Goal: Information Seeking & Learning: Learn about a topic

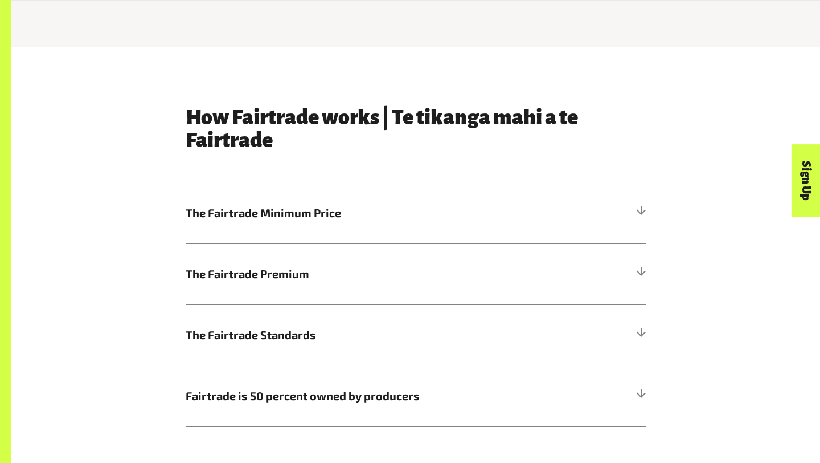
scroll to position [528, 0]
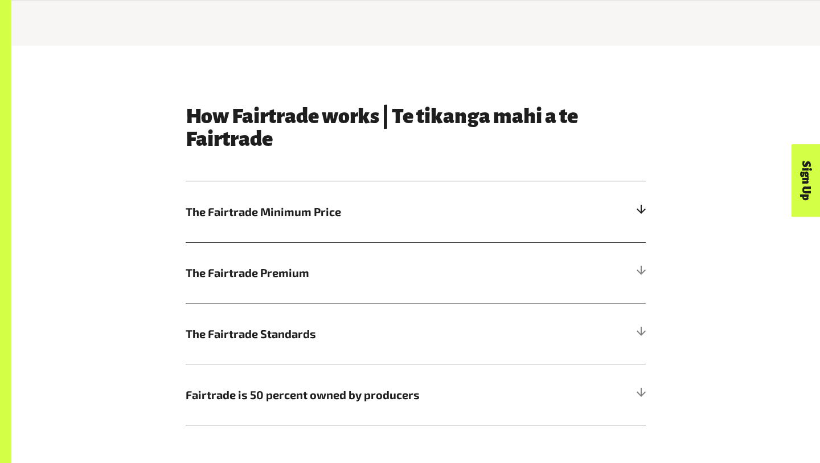
click at [276, 186] on h5 "The Fairtrade Minimum Price" at bounding box center [416, 211] width 460 height 61
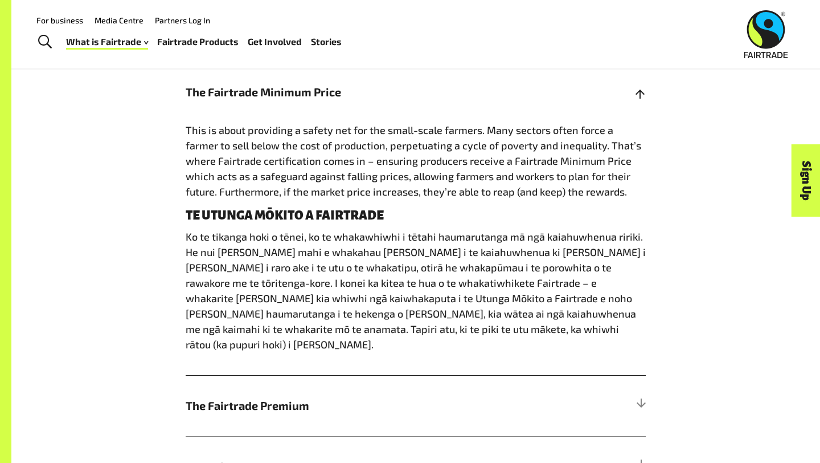
scroll to position [646, 0]
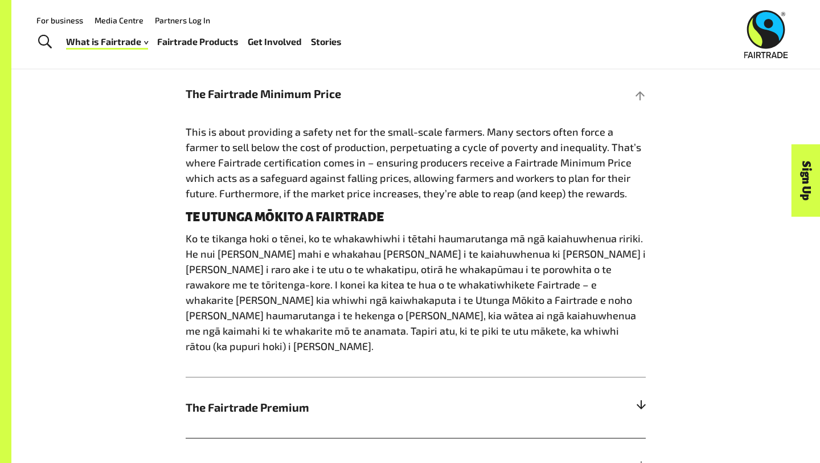
click at [251, 398] on span "The Fairtrade Premium" at bounding box center [358, 406] width 345 height 17
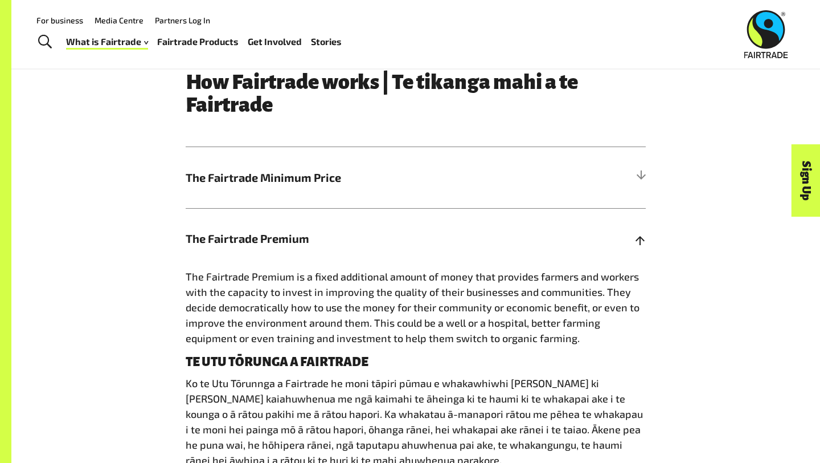
scroll to position [558, 0]
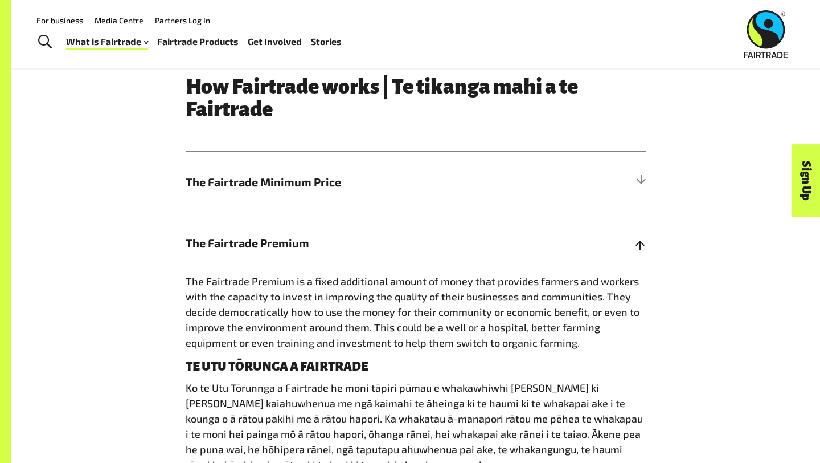
click at [538, 226] on h5 "The Fairtrade Premium" at bounding box center [416, 242] width 460 height 61
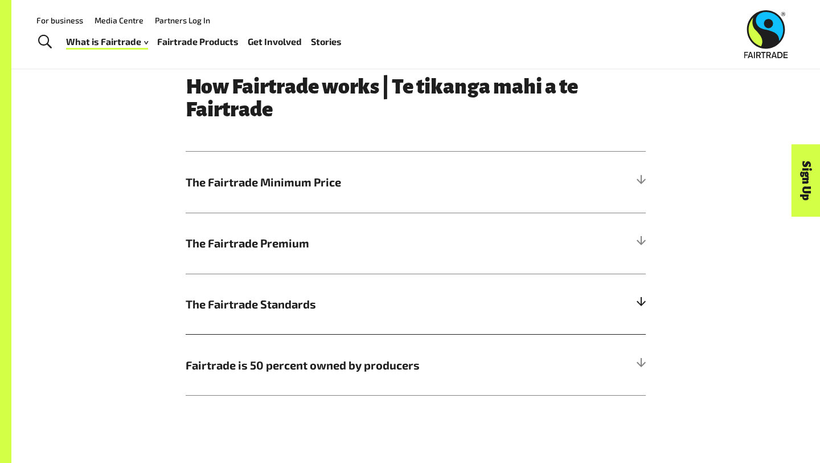
click at [373, 291] on h5 "The Fairtrade Standards" at bounding box center [416, 303] width 460 height 61
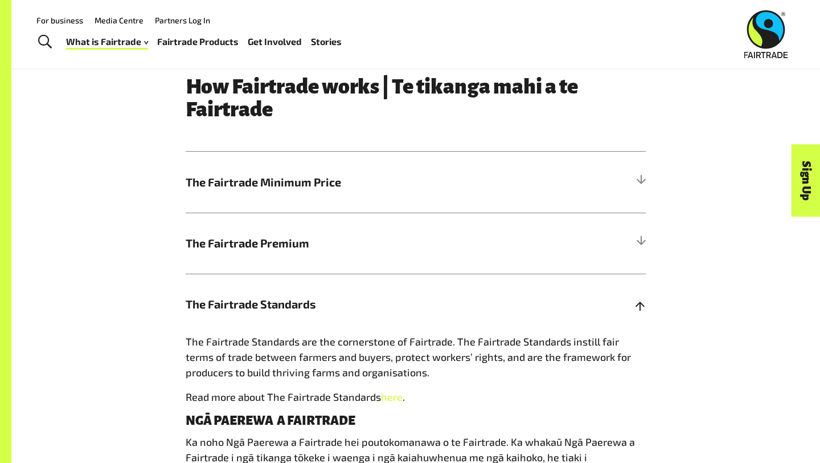
click at [383, 289] on h5 "The Fairtrade Standards" at bounding box center [416, 303] width 460 height 61
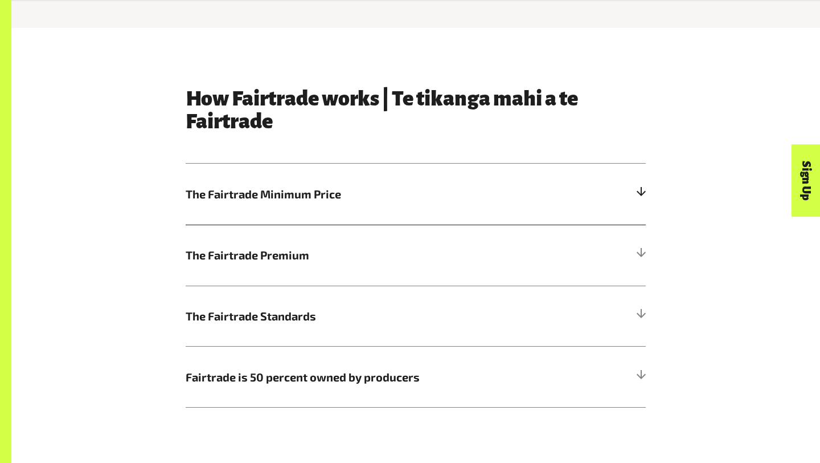
scroll to position [547, 0]
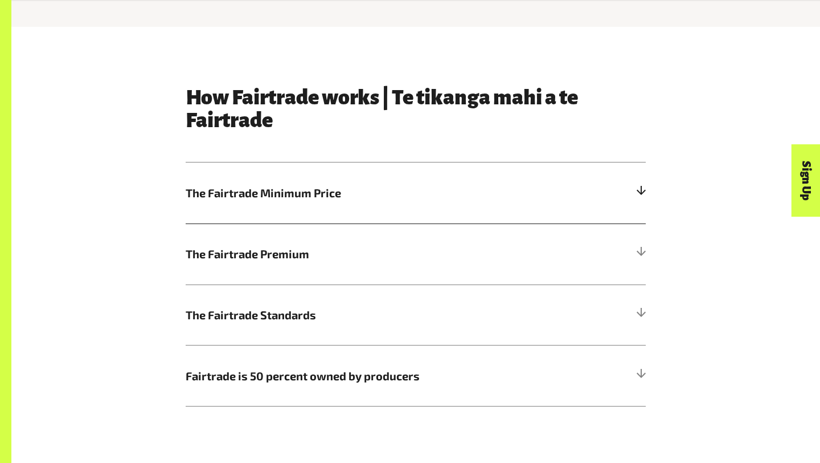
click at [386, 178] on h5 "The Fairtrade Minimum Price" at bounding box center [416, 192] width 460 height 61
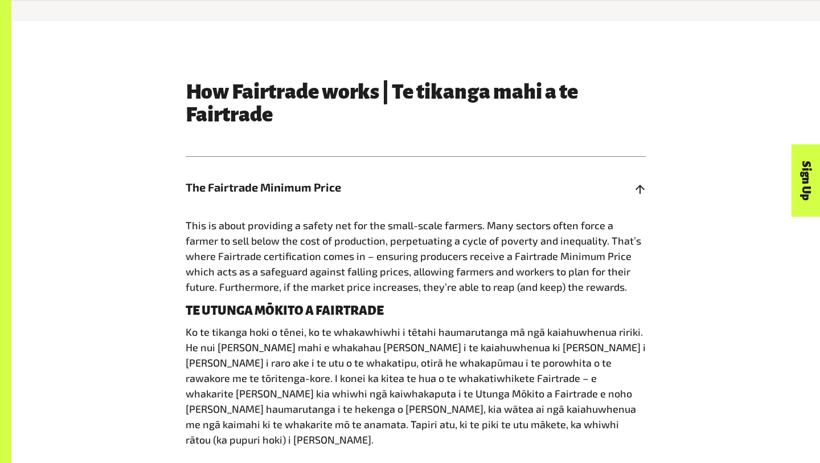
scroll to position [556, 0]
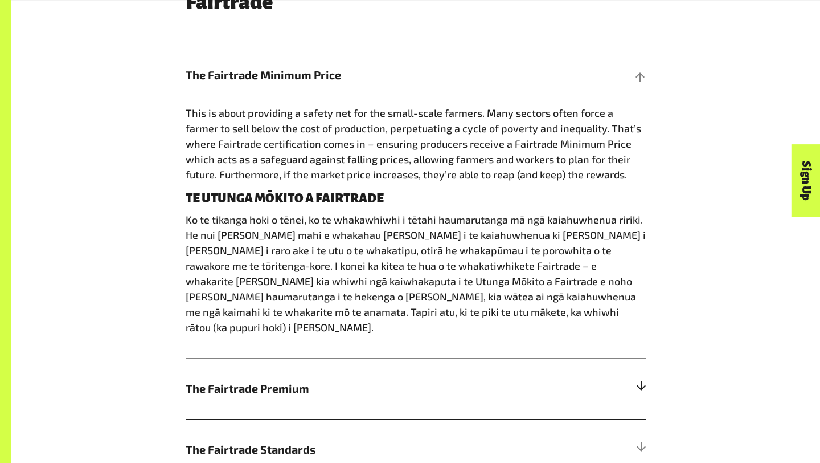
click at [381, 382] on h5 "The Fairtrade Premium" at bounding box center [416, 388] width 460 height 61
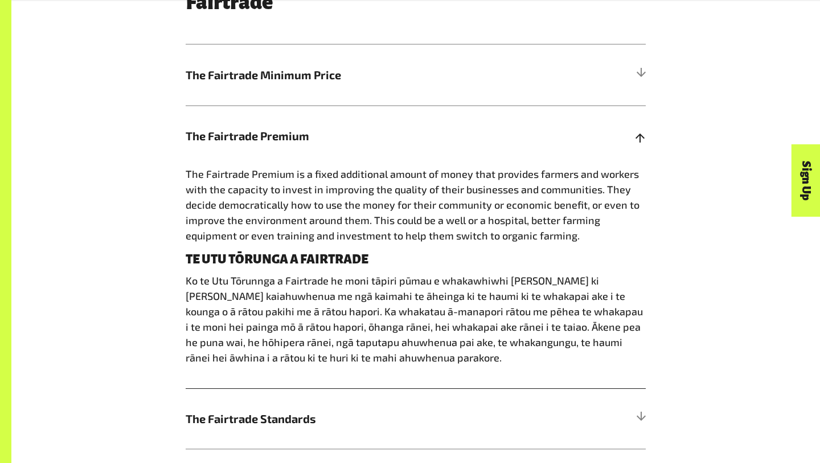
scroll to position [686, 0]
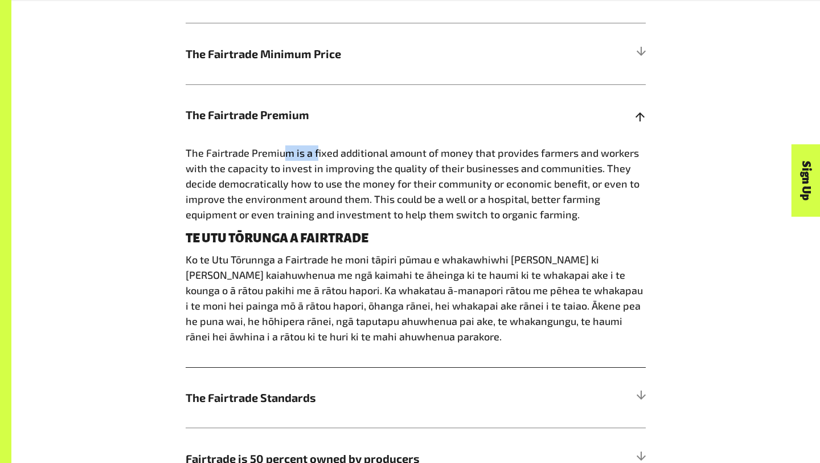
drag, startPoint x: 283, startPoint y: 153, endPoint x: 325, endPoint y: 150, distance: 42.3
click at [322, 152] on span "The Fairtrade Premium is a fixed additional amount of money that provides farme…" at bounding box center [413, 183] width 454 height 74
click at [325, 151] on span "The Fairtrade Premium is a fixed additional amount of money that provides farme…" at bounding box center [413, 183] width 454 height 74
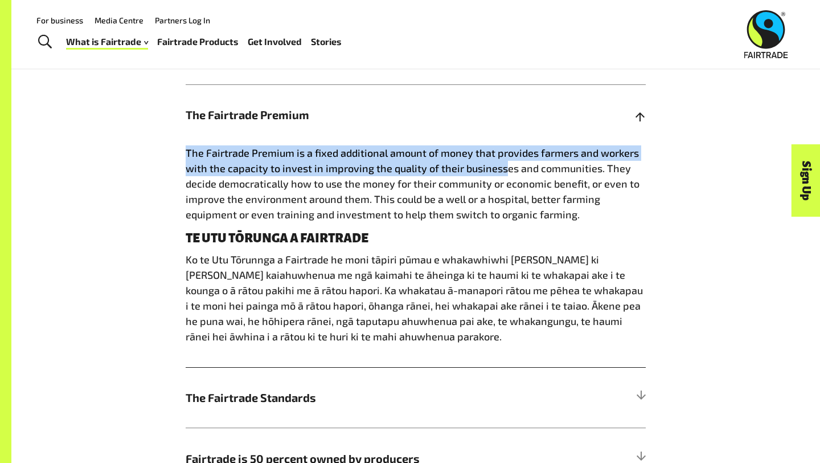
drag, startPoint x: 185, startPoint y: 153, endPoint x: 500, endPoint y: 172, distance: 315.0
click at [500, 172] on span "The Fairtrade Premium is a fixed additional amount of money that provides farme…" at bounding box center [413, 183] width 454 height 74
drag, startPoint x: 598, startPoint y: 171, endPoint x: 184, endPoint y: 146, distance: 414.3
click at [184, 146] on div "How Fairtrade works | Te tikanga mahi a te Fairtrade The Fairtrade Minimum Pric…" at bounding box center [416, 218] width 474 height 542
copy span "The Fairtrade Premium is a fixed additional amount of money that provides farme…"
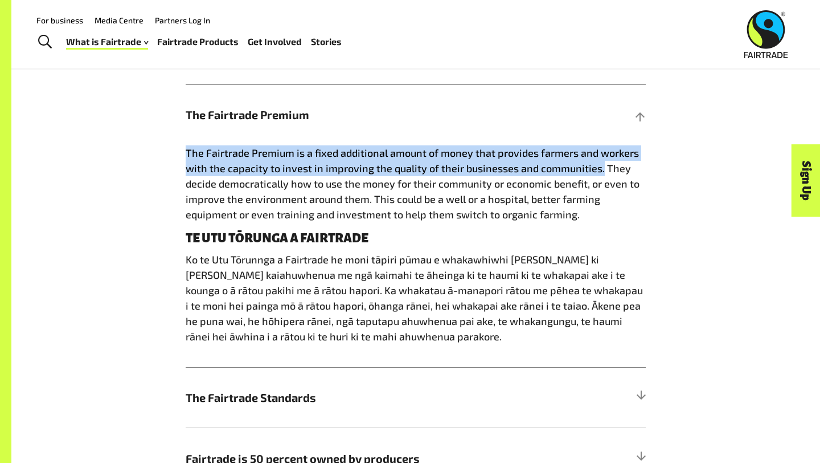
click at [184, 148] on div "How Fairtrade works | Te tikanga mahi a te Fairtrade The Fairtrade Minimum Pric…" at bounding box center [416, 218] width 474 height 542
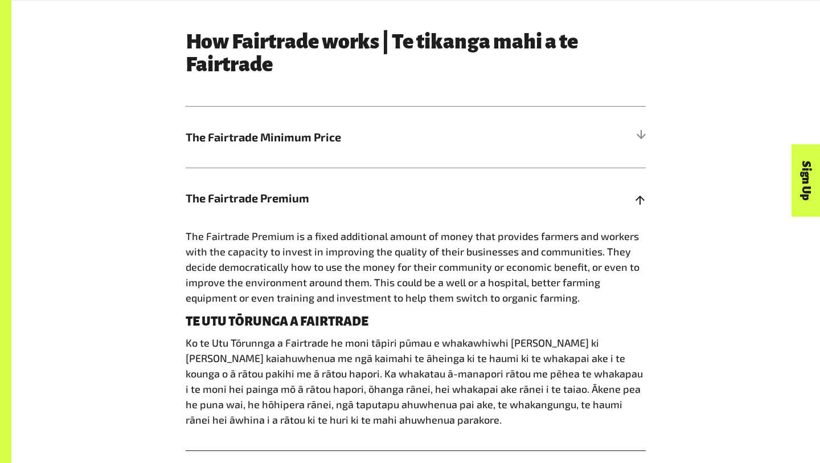
scroll to position [603, 0]
drag, startPoint x: 322, startPoint y: 233, endPoint x: 449, endPoint y: 233, distance: 127.0
click at [449, 233] on span "The Fairtrade Premium is a fixed additional amount of money that provides farme…" at bounding box center [413, 266] width 454 height 74
drag, startPoint x: 400, startPoint y: 246, endPoint x: 473, endPoint y: 246, distance: 73.5
click at [473, 246] on span "The Fairtrade Premium is a fixed additional amount of money that provides farme…" at bounding box center [413, 266] width 454 height 74
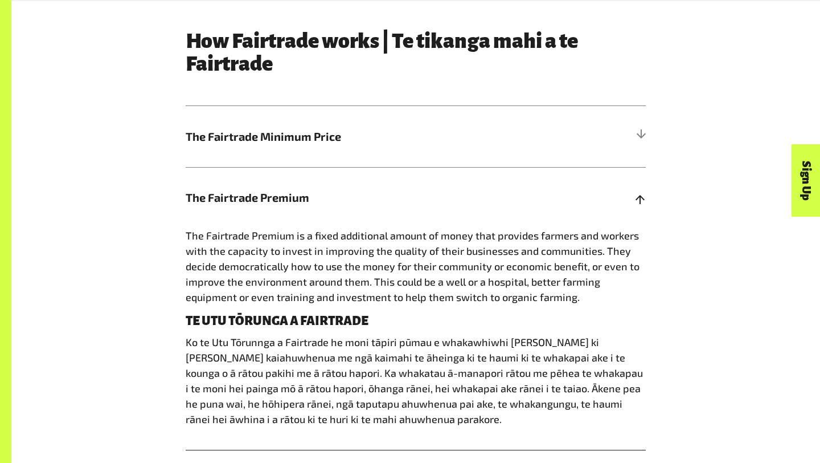
click at [417, 252] on span "The Fairtrade Premium is a fixed additional amount of money that provides farme…" at bounding box center [413, 266] width 454 height 74
drag, startPoint x: 316, startPoint y: 232, endPoint x: 402, endPoint y: 236, distance: 85.5
click at [402, 236] on span "The Fairtrade Premium is a fixed additional amount of money that provides farme…" at bounding box center [413, 266] width 454 height 74
click at [408, 149] on h5 "The Fairtrade Minimum Price" at bounding box center [416, 136] width 460 height 61
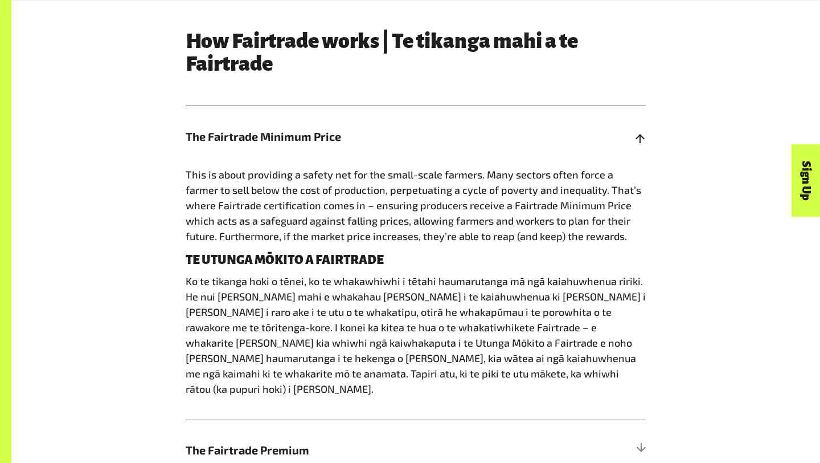
click at [408, 149] on h5 "The Fairtrade Minimum Price" at bounding box center [416, 136] width 460 height 61
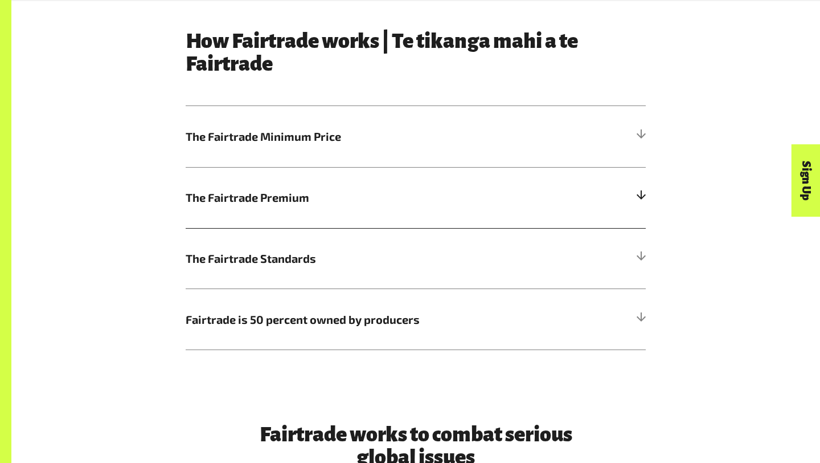
click at [389, 189] on span "The Fairtrade Premium" at bounding box center [358, 197] width 345 height 17
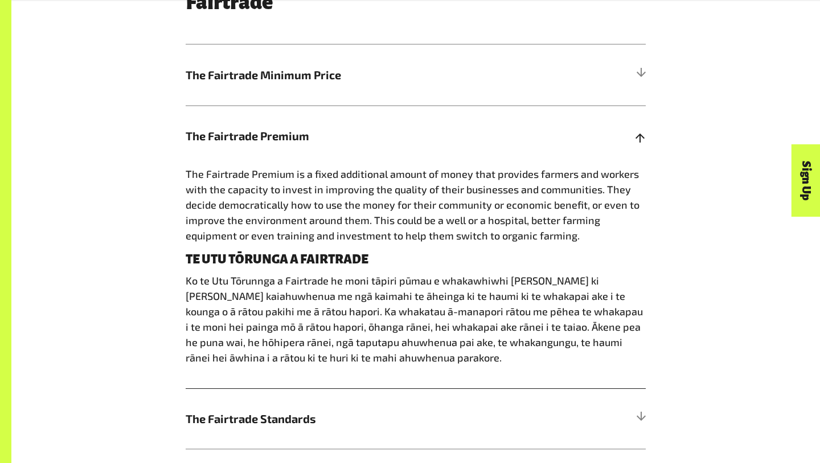
scroll to position [668, 0]
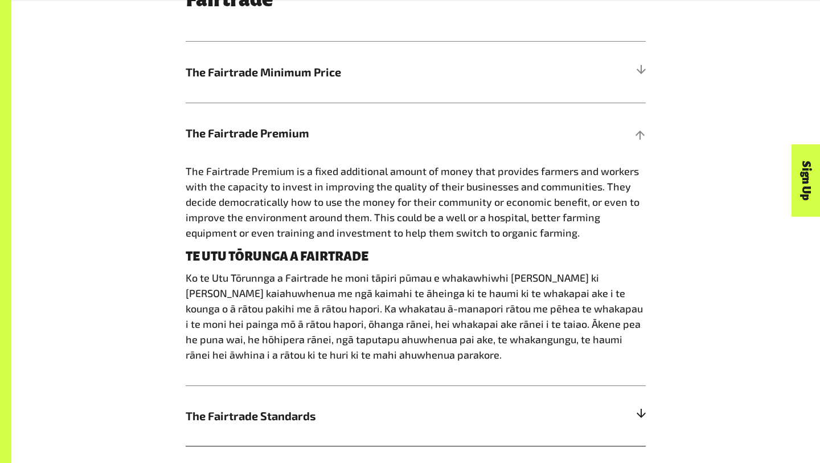
click at [355, 390] on h5 "The Fairtrade Standards" at bounding box center [416, 415] width 460 height 61
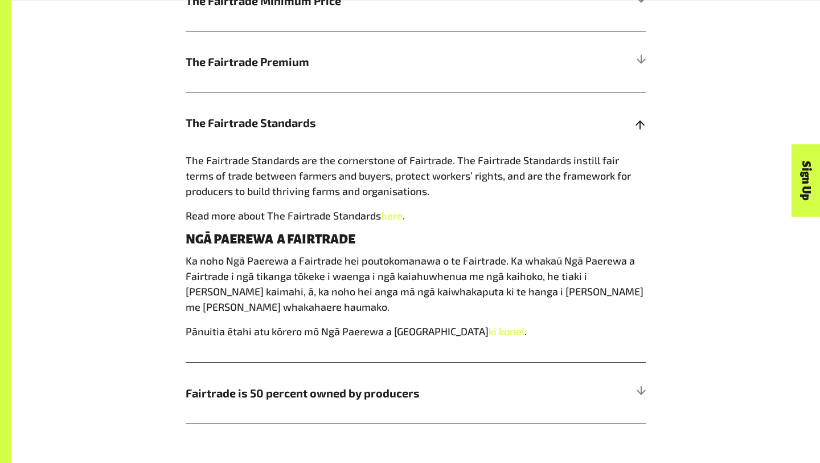
scroll to position [751, 0]
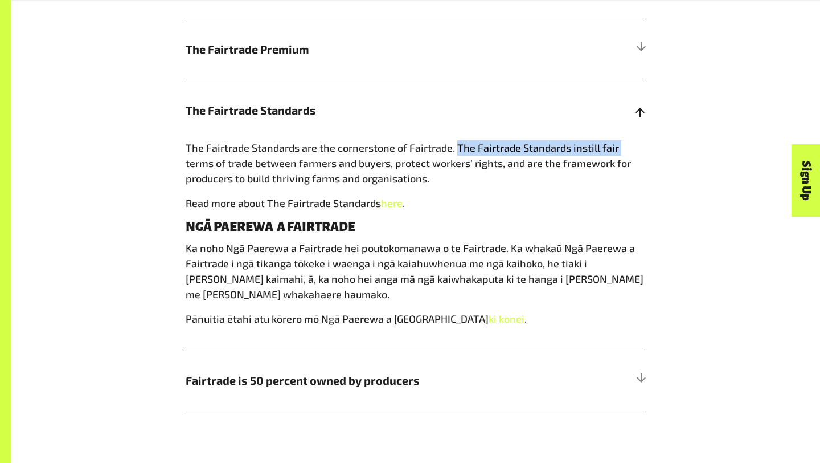
drag, startPoint x: 455, startPoint y: 150, endPoint x: 614, endPoint y: 144, distance: 159.1
click at [614, 144] on span "The Fairtrade Standards are the cornerstone of Fairtrade. The Fairtrade Standar…" at bounding box center [408, 162] width 445 height 43
click at [618, 138] on h5 "The Fairtrade Standards" at bounding box center [416, 110] width 460 height 61
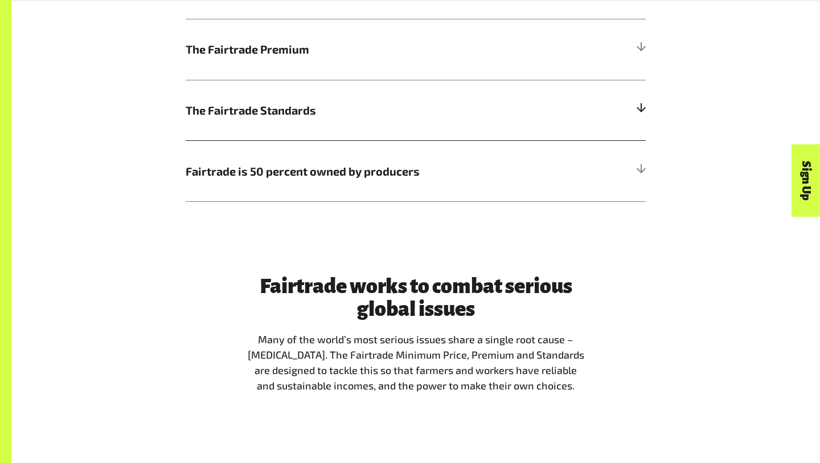
click at [561, 114] on h5 "The Fairtrade Standards" at bounding box center [416, 110] width 460 height 61
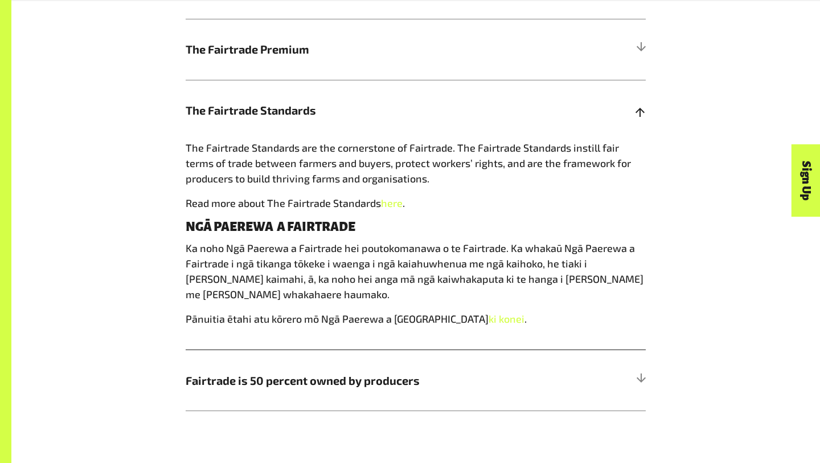
click at [538, 95] on h5 "The Fairtrade Standards" at bounding box center [416, 110] width 460 height 61
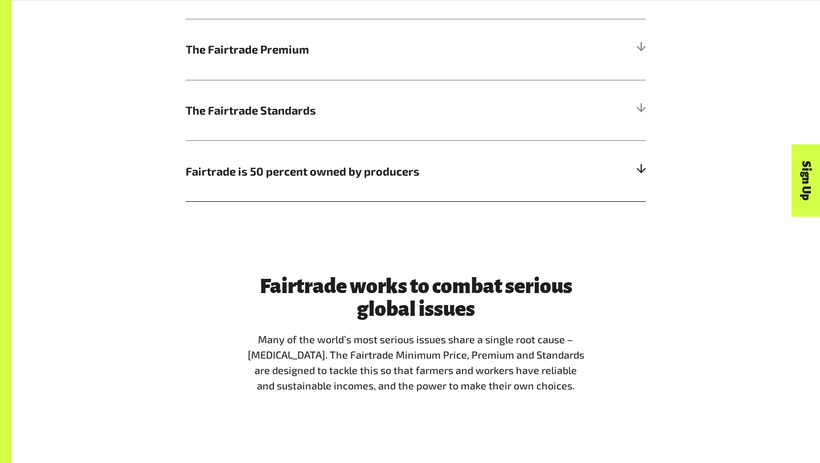
click at [443, 161] on h5 "Fairtrade is 50 percent owned by producers" at bounding box center [416, 170] width 460 height 61
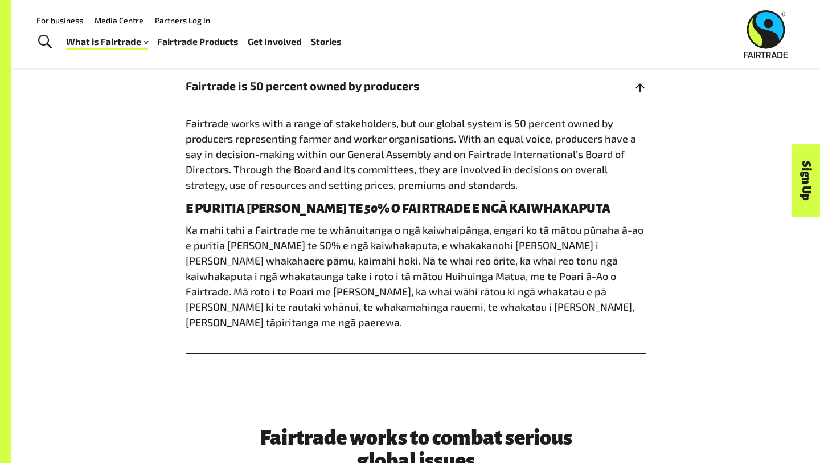
scroll to position [811, 0]
